Goal: Information Seeking & Learning: Find specific fact

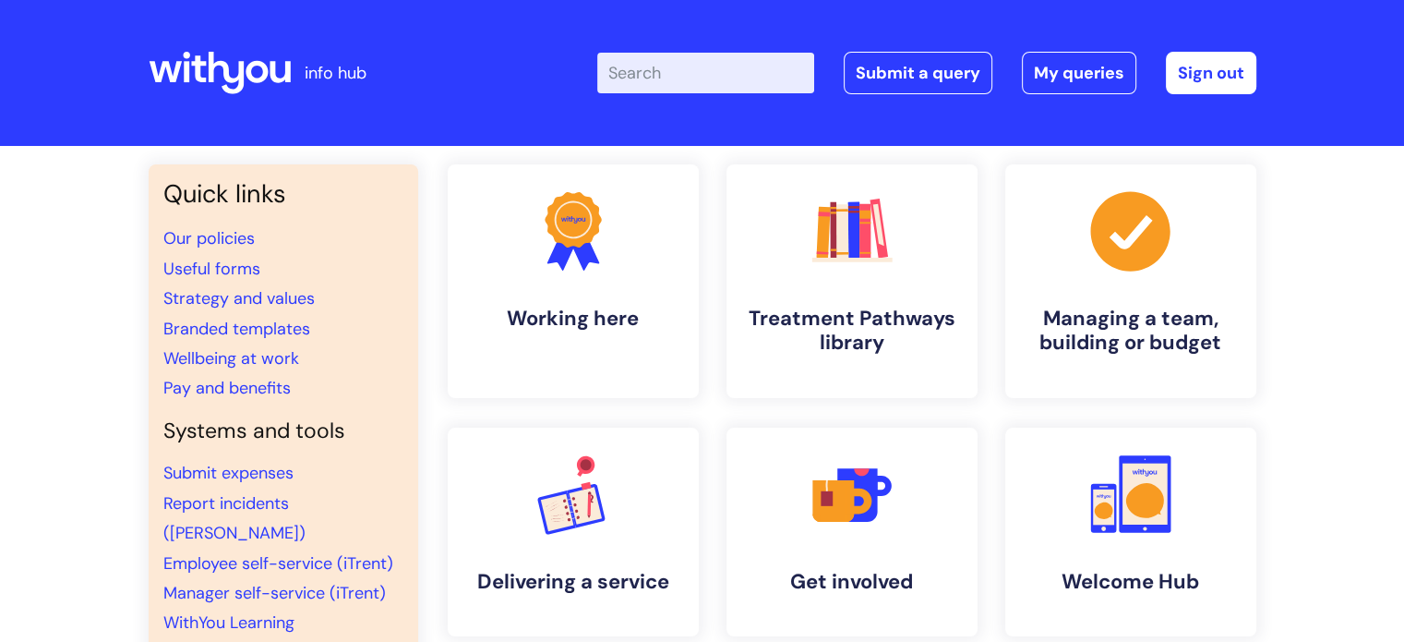
click at [693, 83] on input "Enter your search term here..." at bounding box center [705, 73] width 217 height 41
type input "branding colours"
click button "Search" at bounding box center [0, 0] width 0 height 0
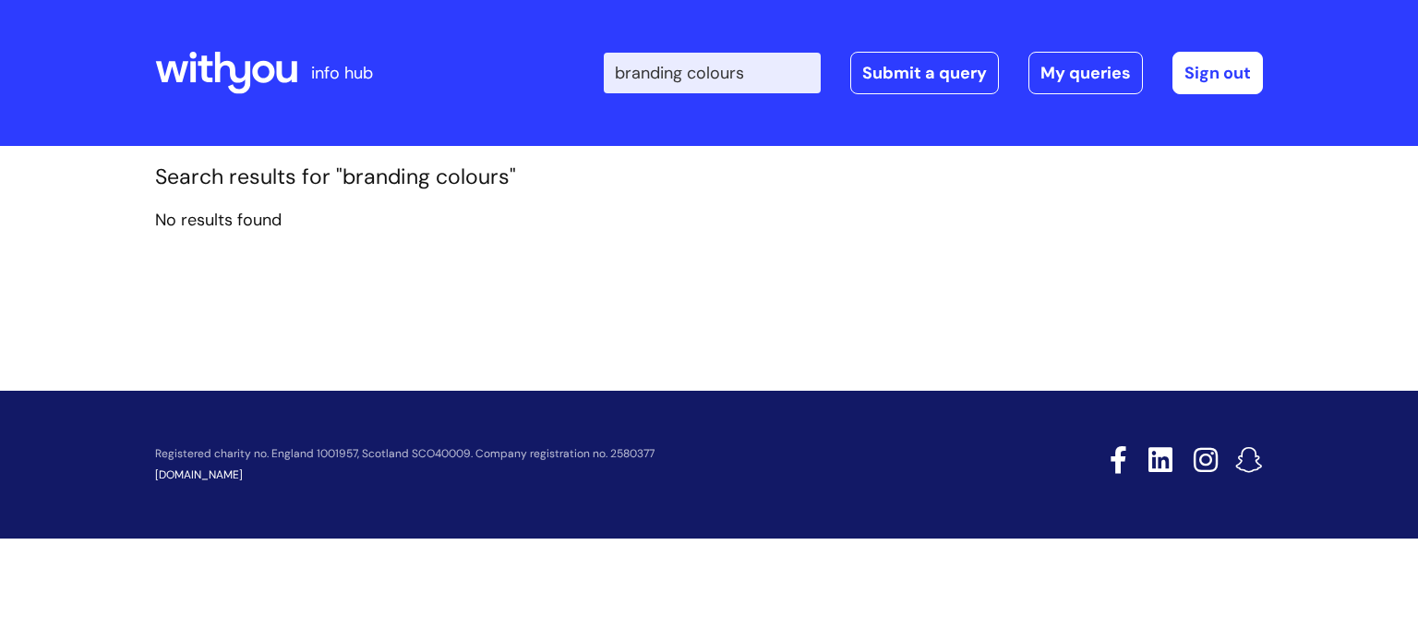
click at [770, 80] on input "branding colours" at bounding box center [712, 73] width 217 height 41
type input "branding"
click button "Search" at bounding box center [0, 0] width 0 height 0
click at [731, 70] on input "branding" at bounding box center [712, 73] width 217 height 41
click button "Search" at bounding box center [0, 0] width 0 height 0
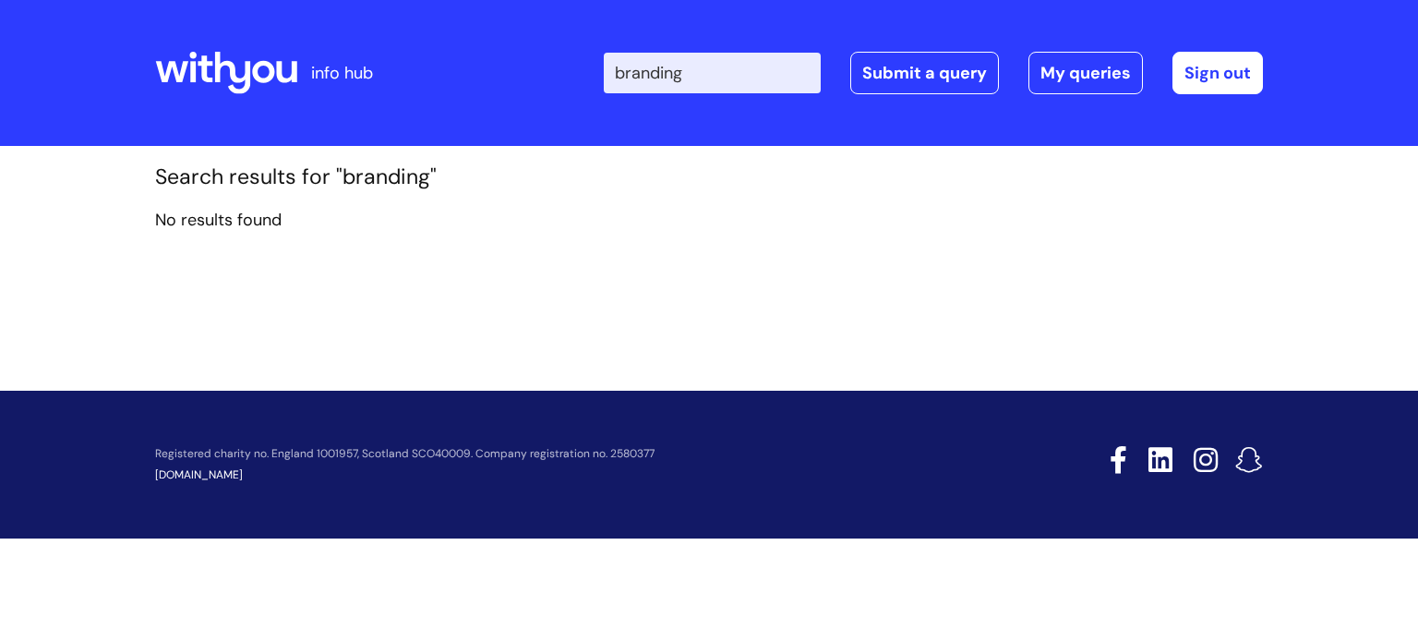
click at [690, 69] on input "branding" at bounding box center [712, 73] width 217 height 41
click at [730, 66] on input "branding" at bounding box center [712, 73] width 217 height 41
click at [210, 74] on icon at bounding box center [226, 73] width 142 height 44
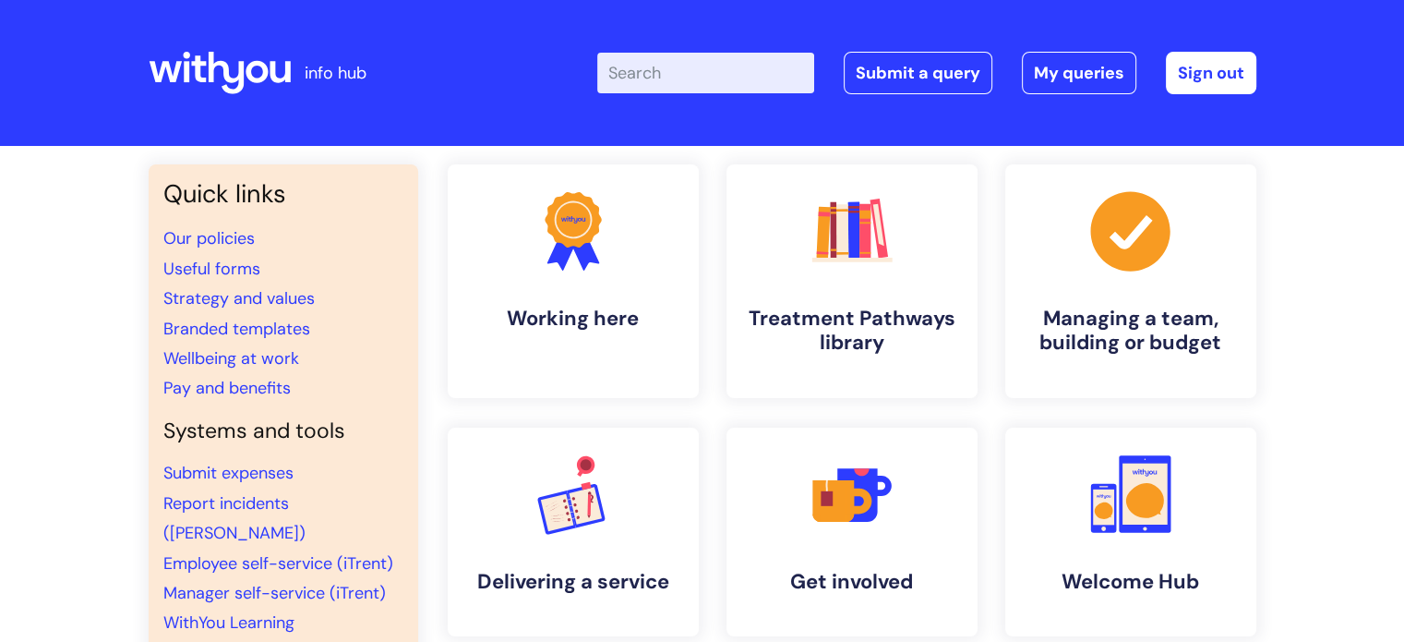
click at [706, 63] on input "Enter your search term here..." at bounding box center [705, 73] width 217 height 41
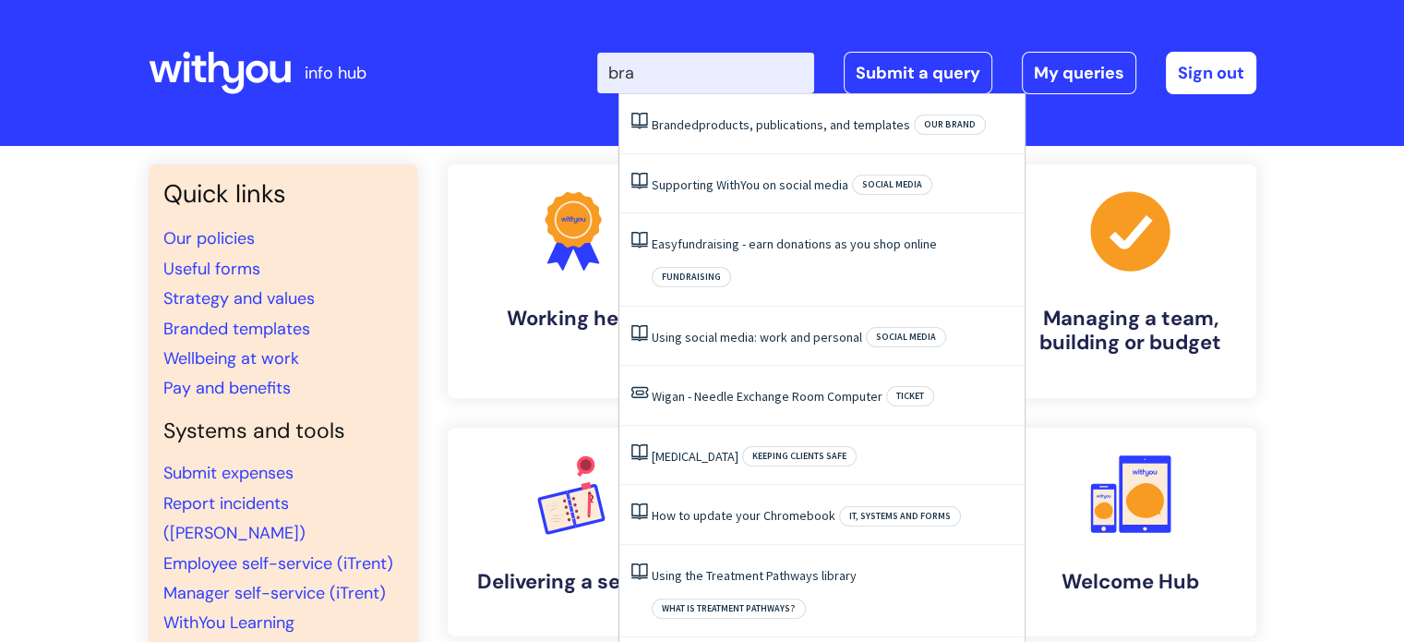
type input "bran"
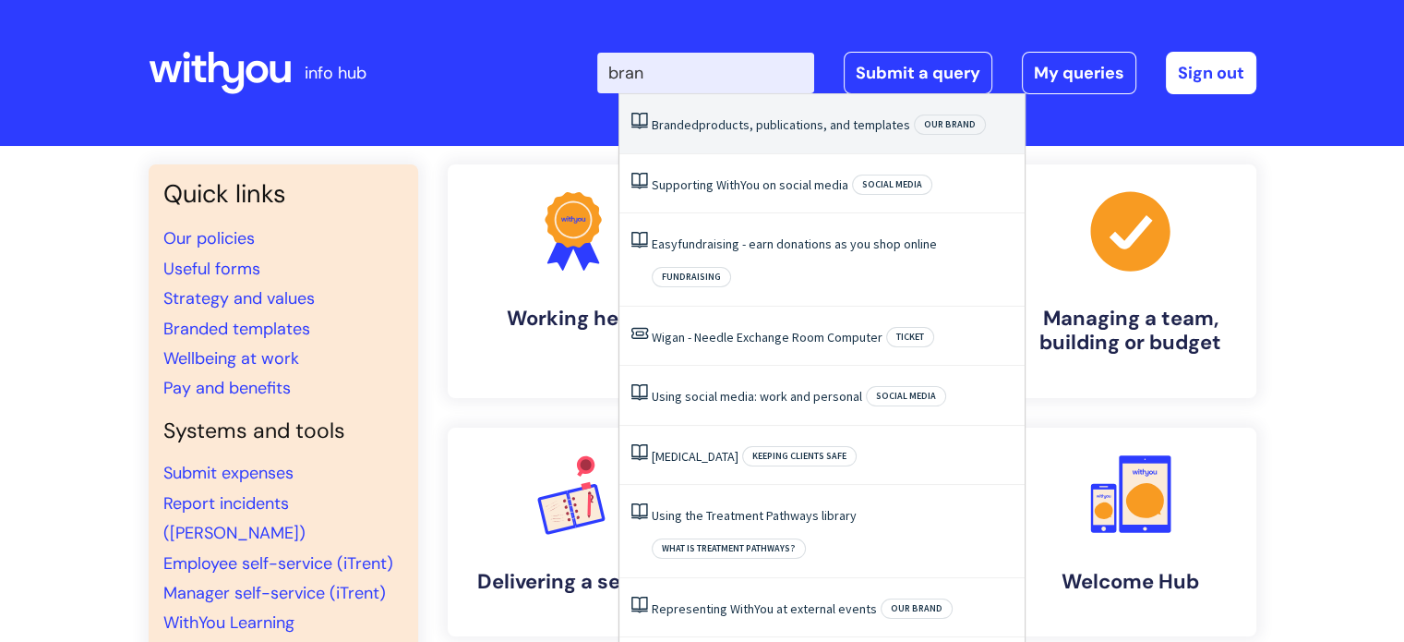
click at [724, 121] on link "Branded products, publications, and templates" at bounding box center [781, 124] width 259 height 17
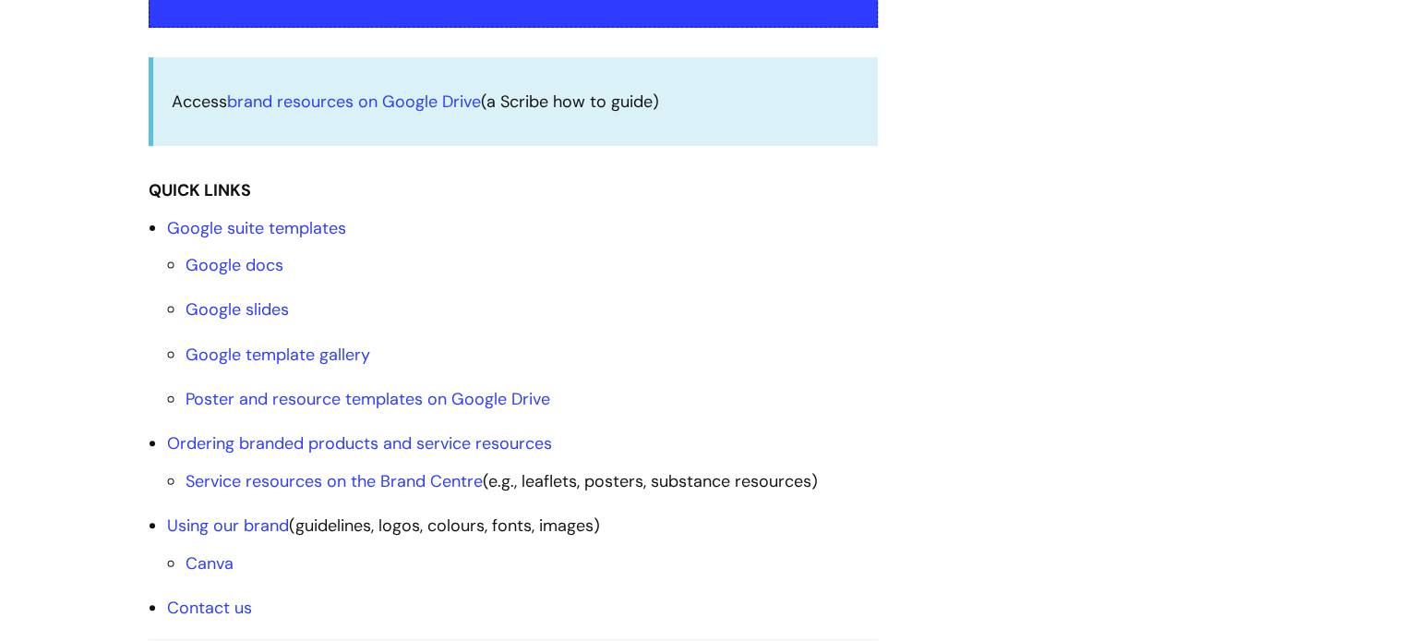
scroll to position [554, 0]
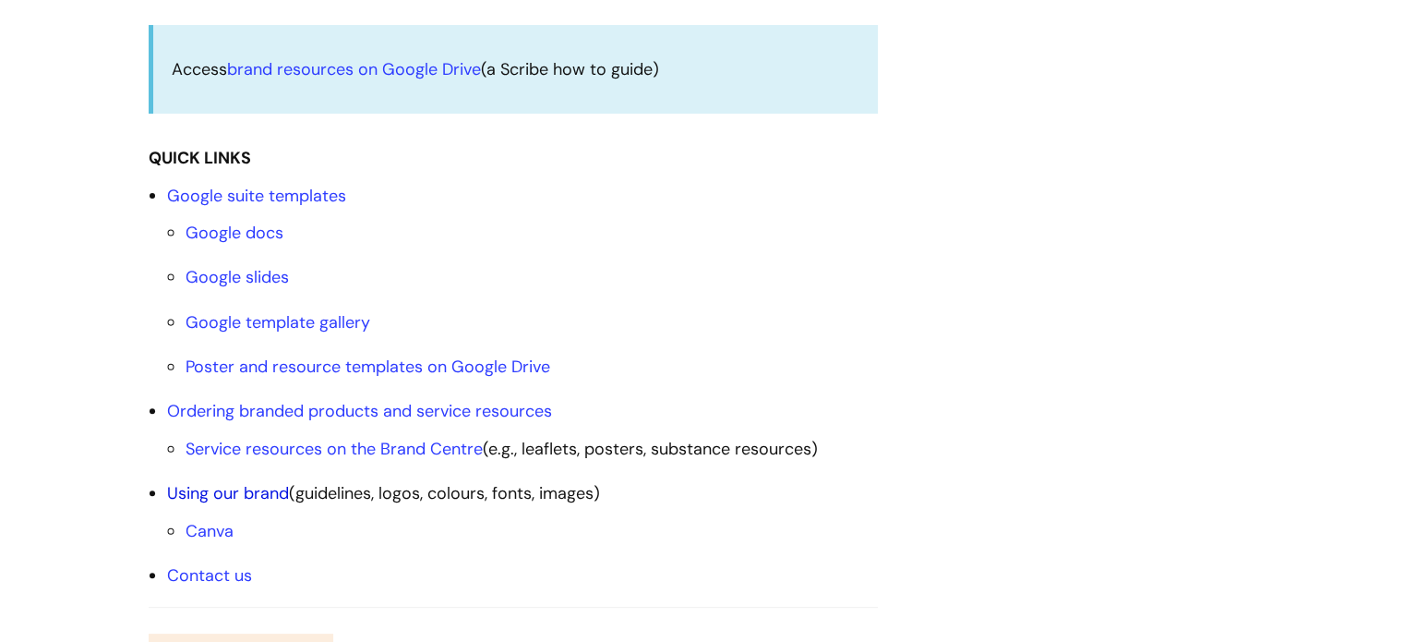
click at [241, 490] on link "Using our brand" at bounding box center [228, 493] width 122 height 22
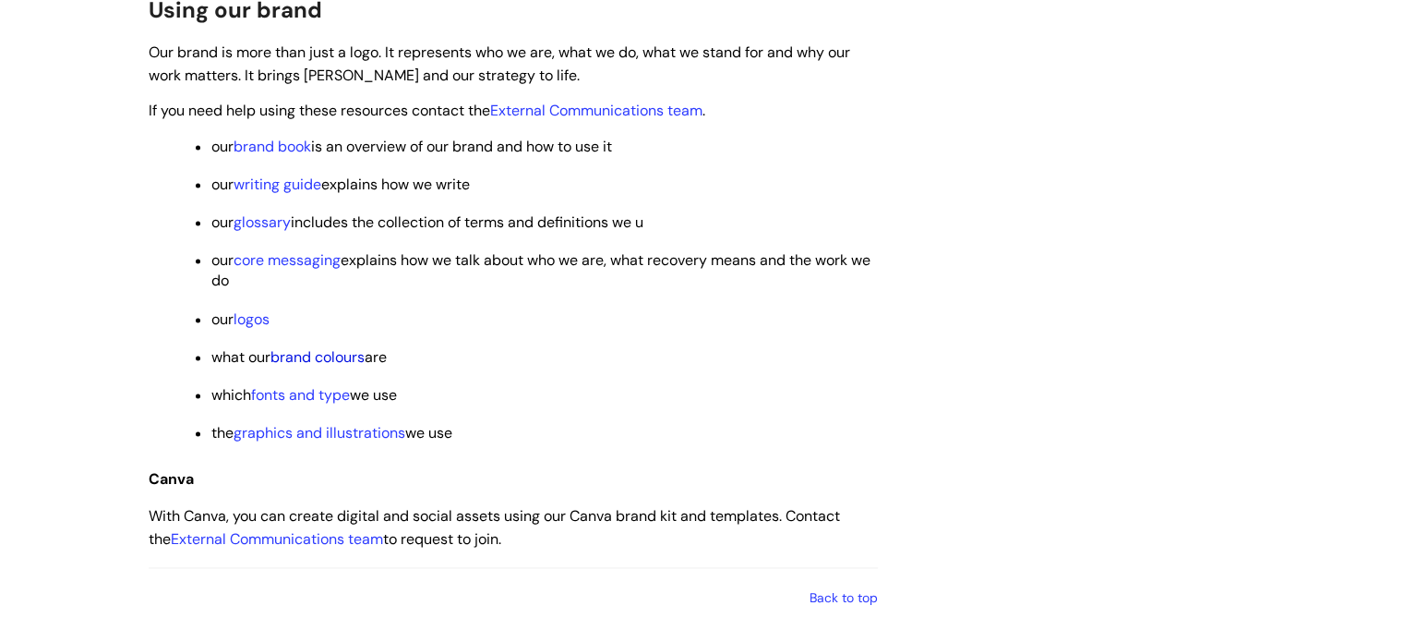
click at [314, 367] on link "brand colours" at bounding box center [318, 356] width 94 height 19
